Goal: Use online tool/utility: Use online tool/utility

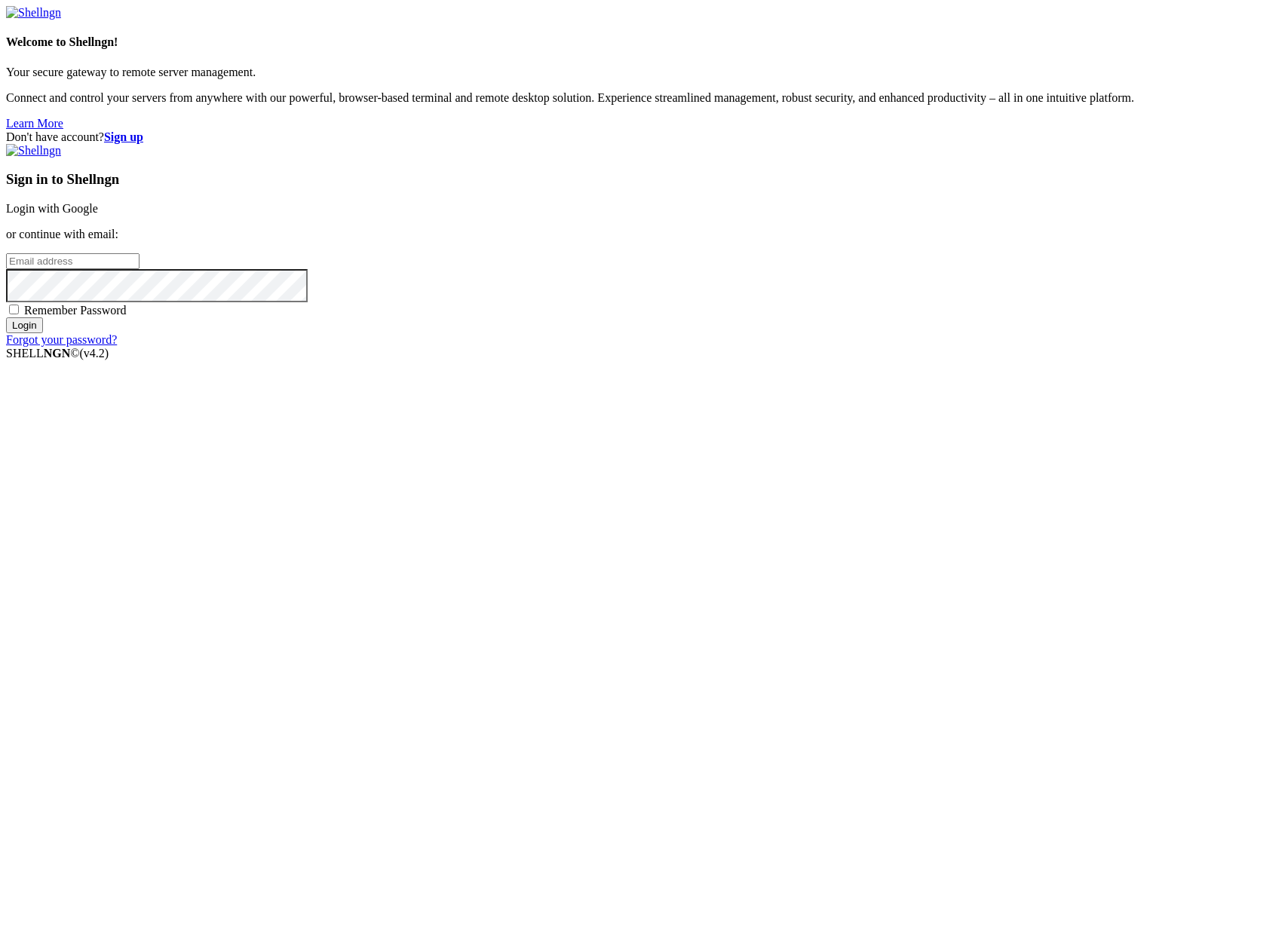
click at [139, 269] on input "email" at bounding box center [72, 261] width 133 height 16
type input "[PERSON_NAME][EMAIL_ADDRESS][DOMAIN_NAME]"
click at [127, 317] on span "Remember Password" at bounding box center [76, 310] width 103 height 13
click at [19, 314] on input "Remember Password" at bounding box center [13, 309] width 10 height 10
checkbox input "true"
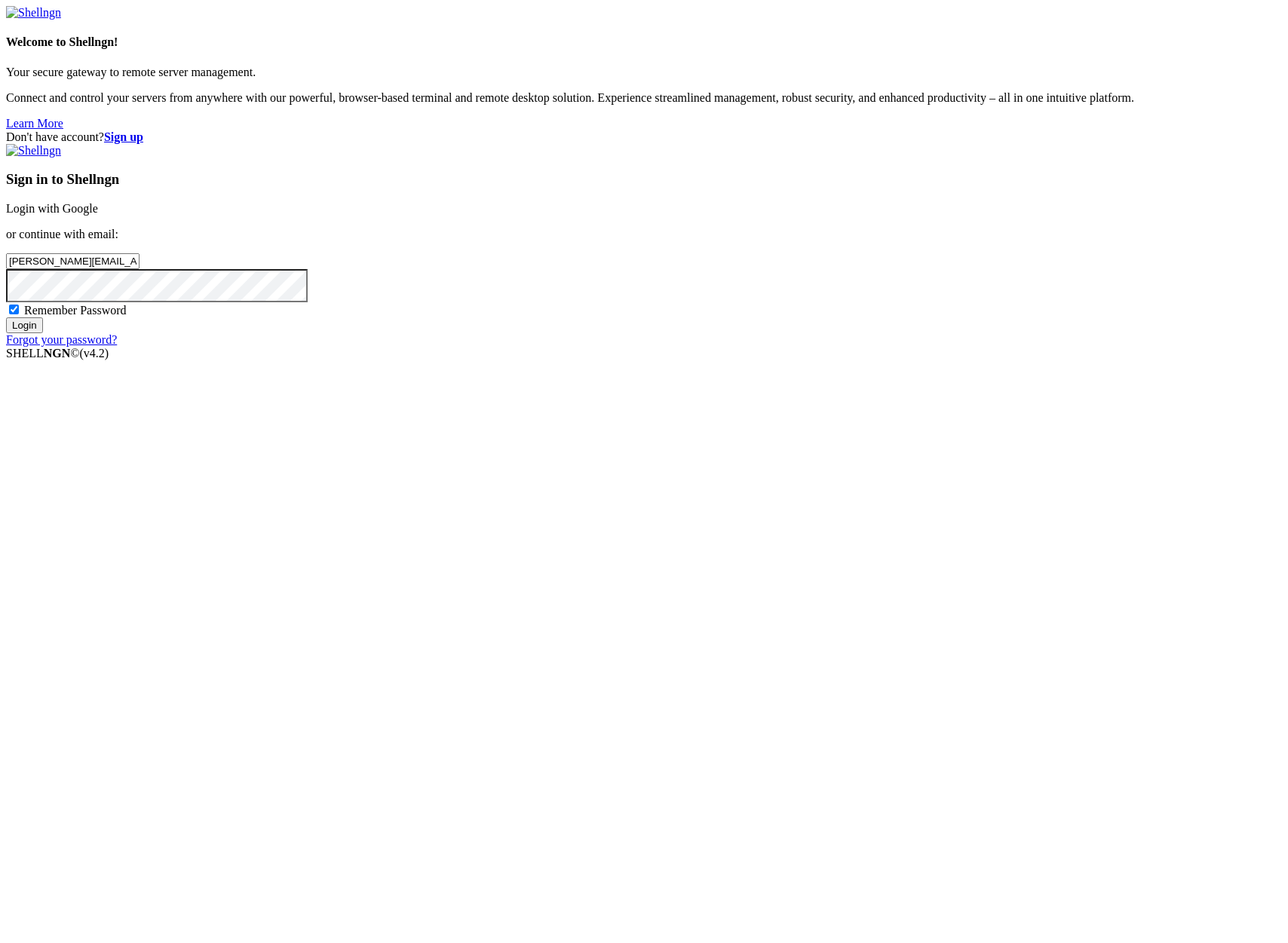
click at [43, 333] on input "Login" at bounding box center [24, 325] width 37 height 16
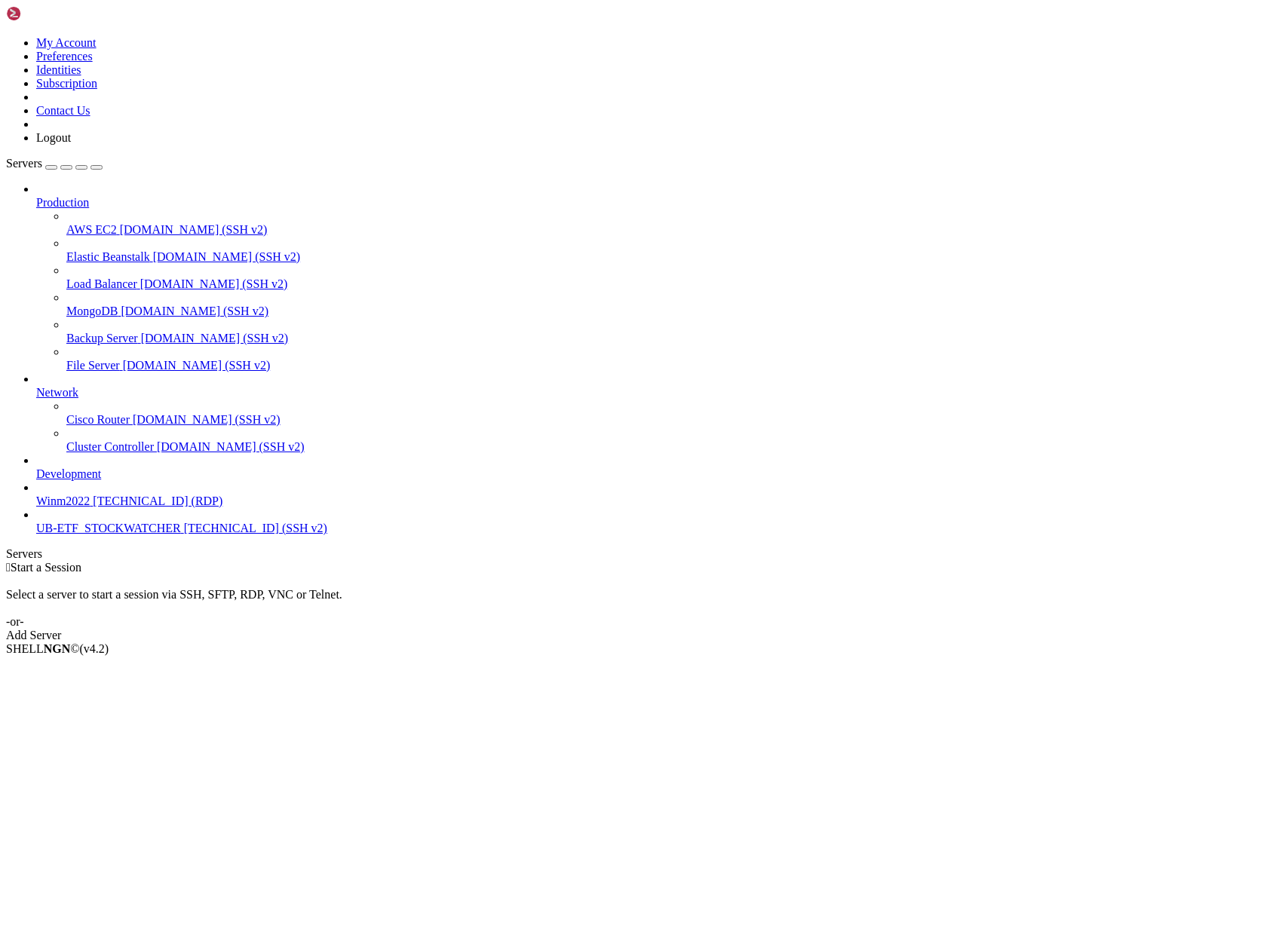
click at [97, 534] on span "UB-ETF_STOCKWATCHER" at bounding box center [109, 528] width 144 height 13
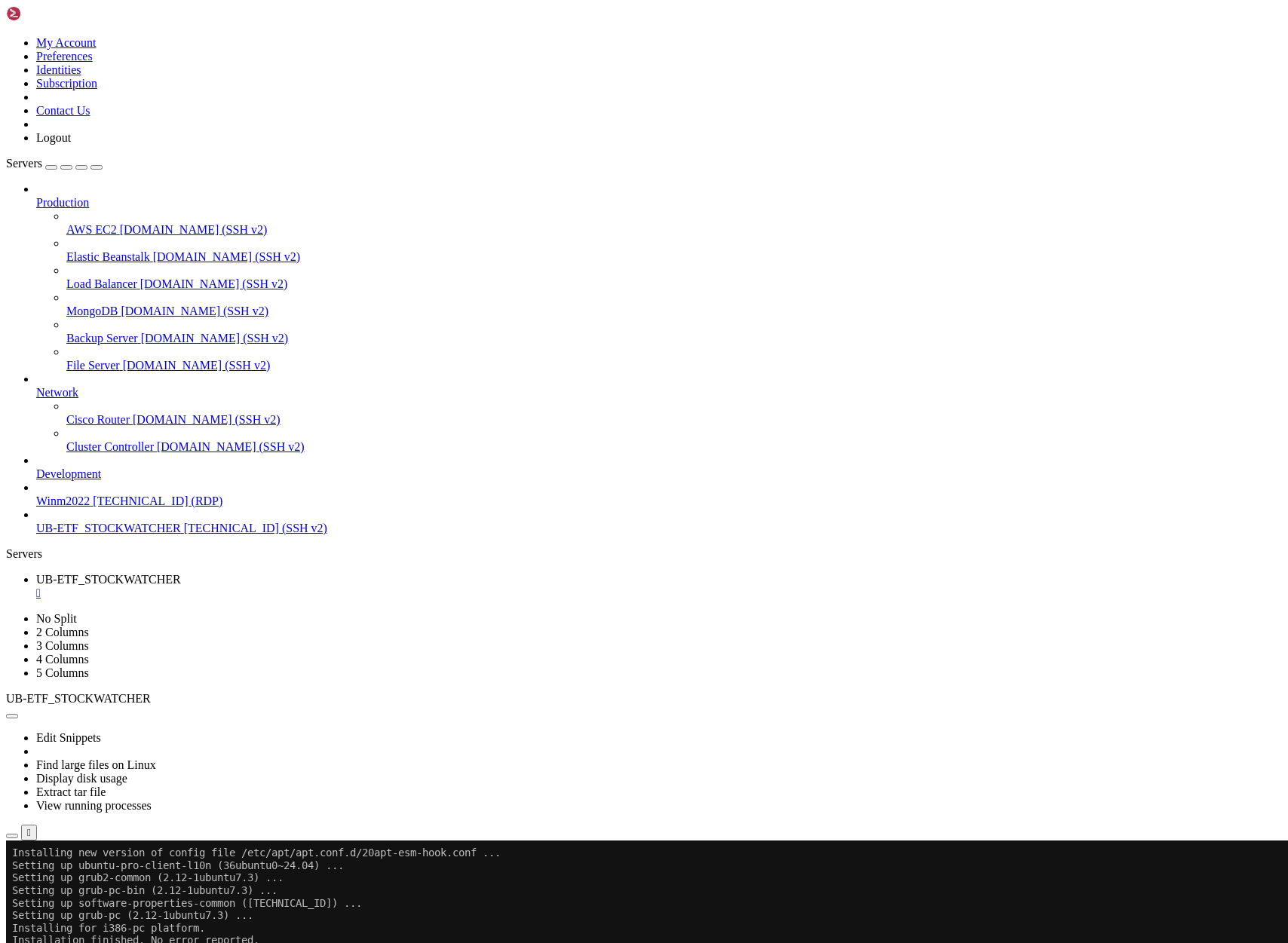
scroll to position [5066, 0]
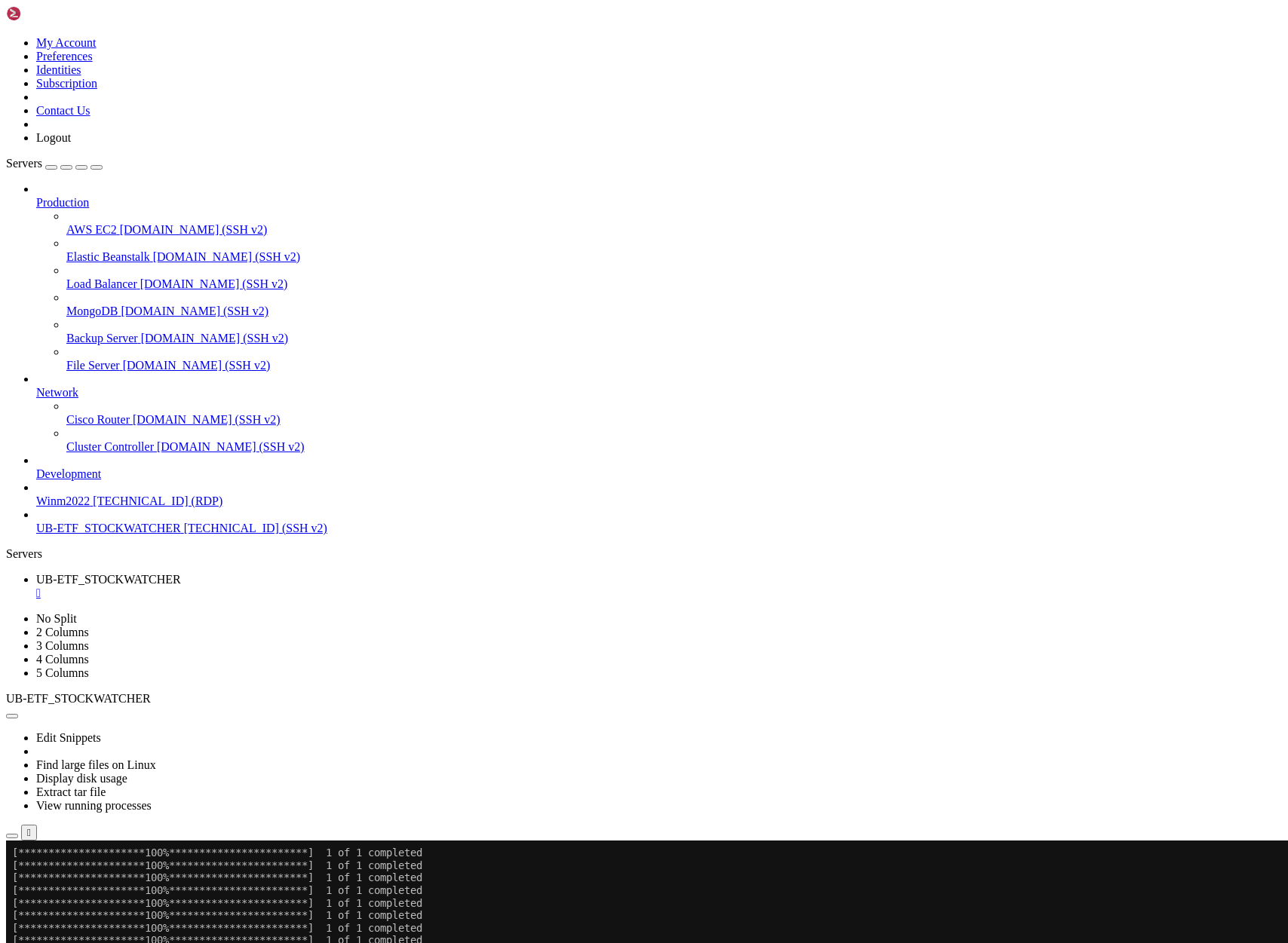
scroll to position [6094, 0]
click at [184, 534] on span "[TECHNICAL_ID] (SSH v2)" at bounding box center [255, 528] width 144 height 13
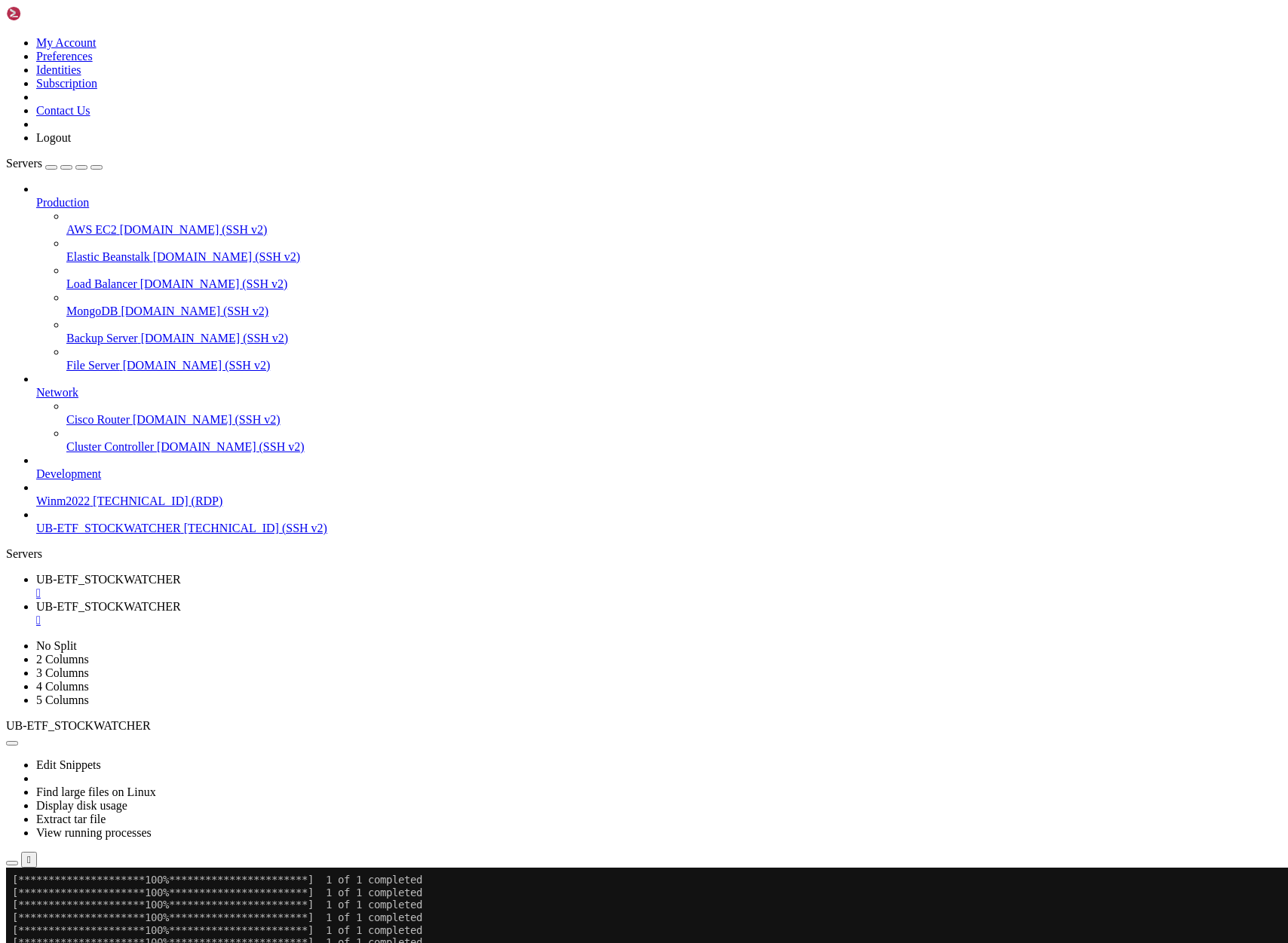
scroll to position [0, 0]
